Goal: Navigation & Orientation: Find specific page/section

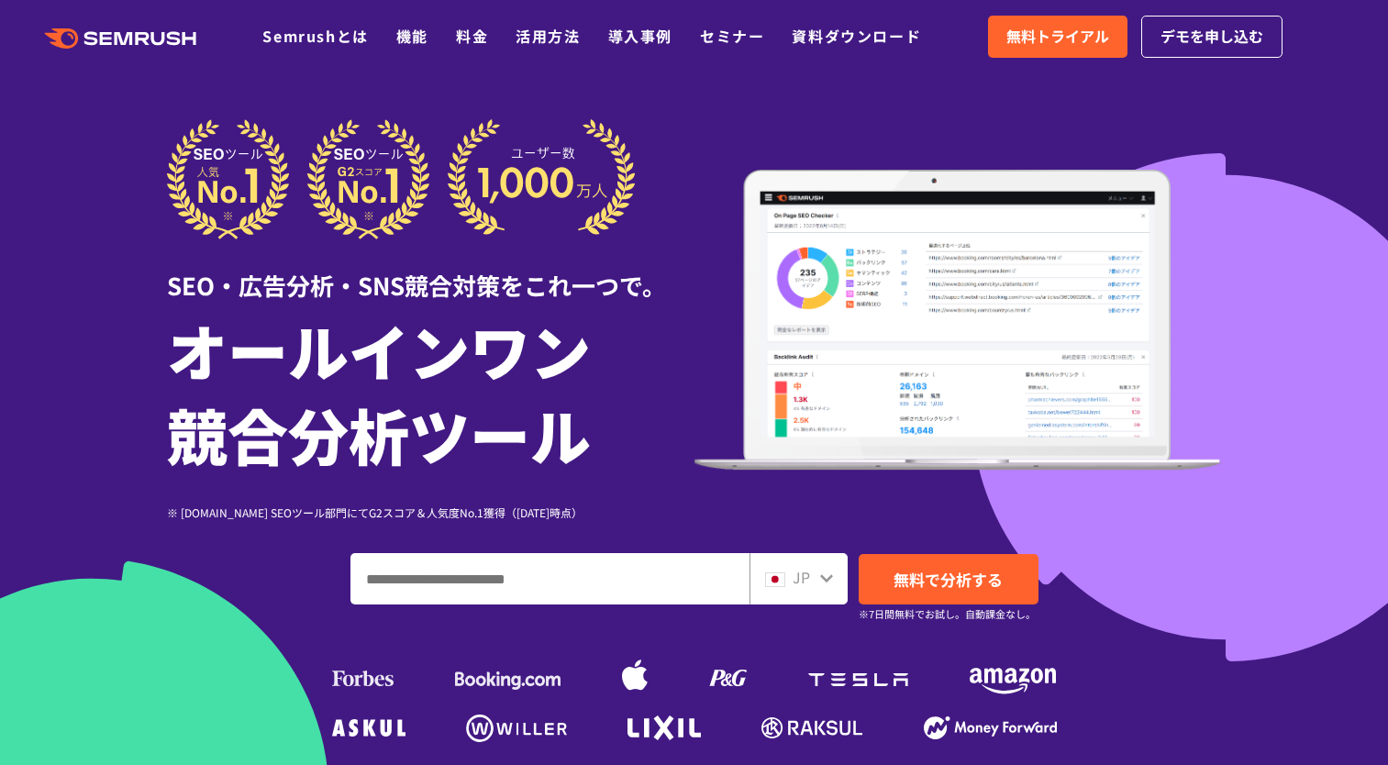
click at [429, 23] on div ".cls {fill: #FF642D;} .cls {fill: #FF642D;} Semrushとは 機能 料金 活用方法 導入事例 セミナー 資料ダウ…" at bounding box center [694, 36] width 1388 height 55
click at [411, 56] on div ".cls {fill: #FF642D;} .cls {fill: #FF642D;} Semrushとは 機能 料金 活用方法 導入事例 セミナー 資料ダウ…" at bounding box center [694, 36] width 1388 height 55
click at [416, 14] on div ".cls {fill: #FF642D;} .cls {fill: #FF642D;} Semrushとは 機能 料金 活用方法 導入事例 セミナー 資料ダウ…" at bounding box center [694, 36] width 1388 height 55
click at [417, 29] on link "機能" at bounding box center [412, 36] width 32 height 22
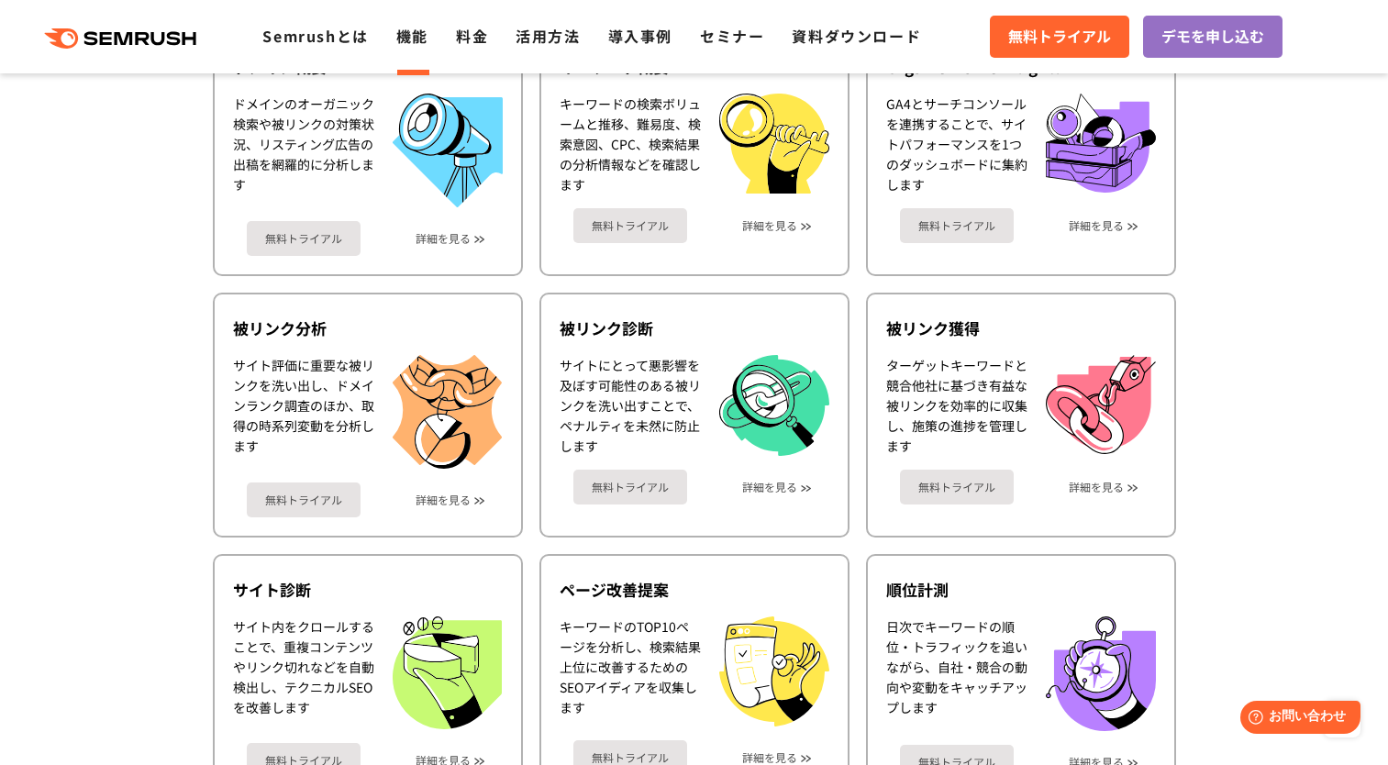
scroll to position [860, 0]
